Goal: Information Seeking & Learning: Learn about a topic

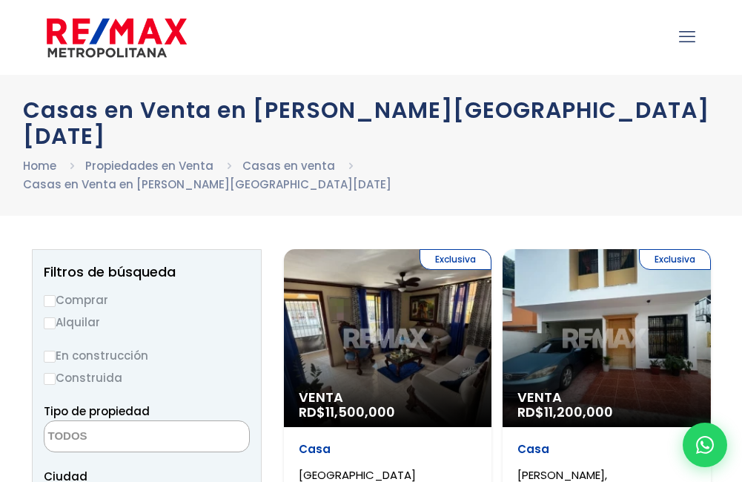
select select
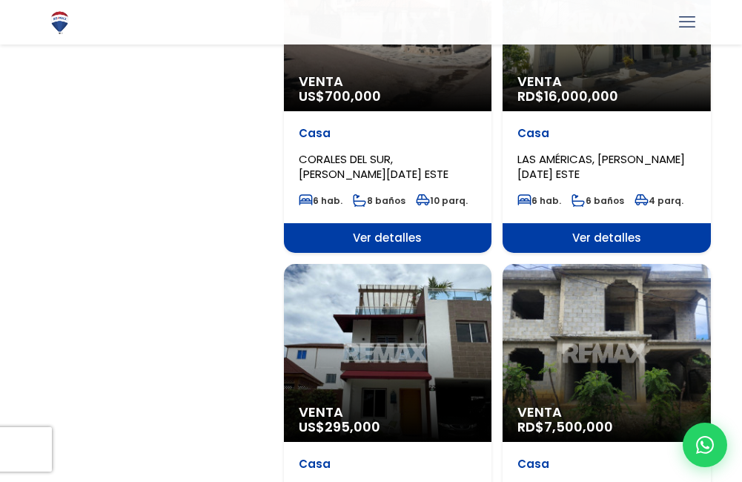
scroll to position [2000, 0]
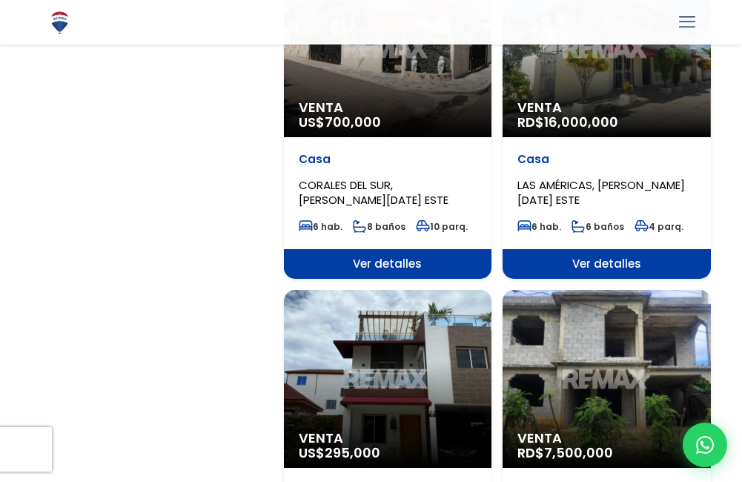
click at [615, 290] on div "Venta RD$ 7,500,000" at bounding box center [606, 379] width 208 height 178
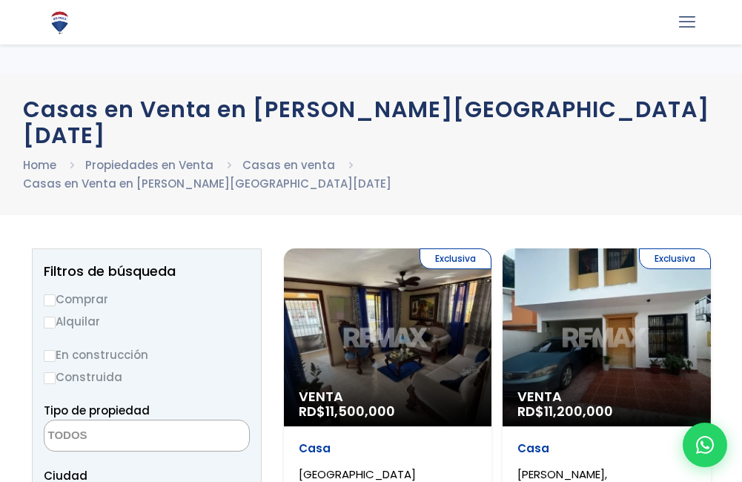
select select
